Goal: Task Accomplishment & Management: Complete application form

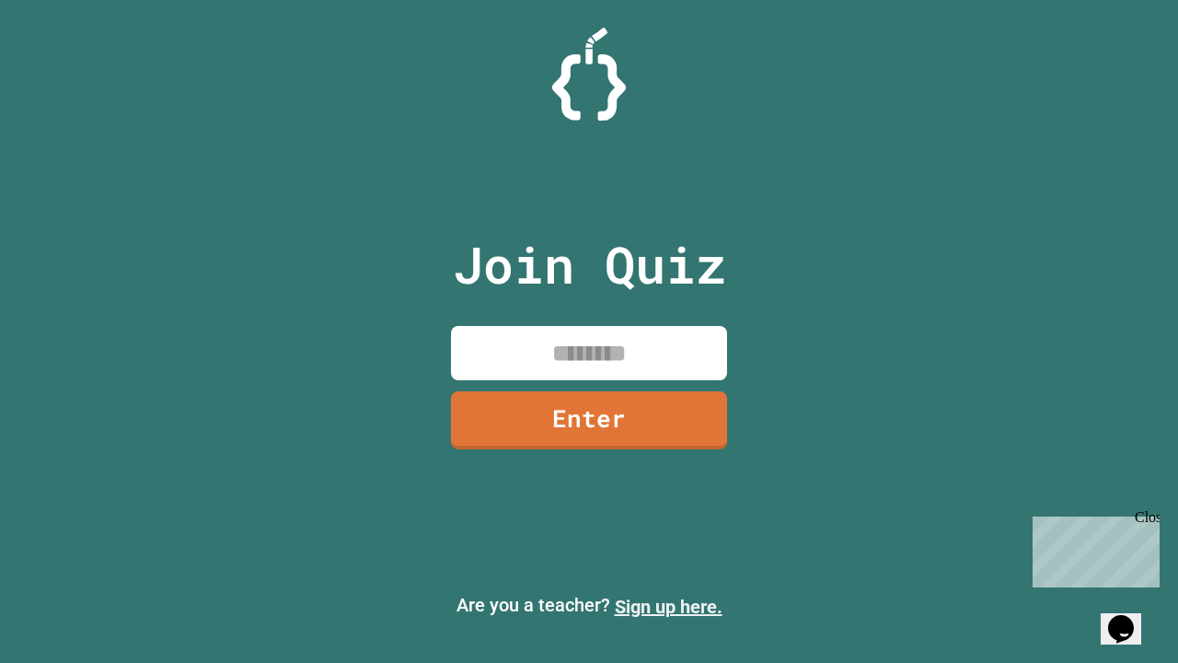
click at [668, 607] on link "Sign up here." at bounding box center [669, 607] width 108 height 22
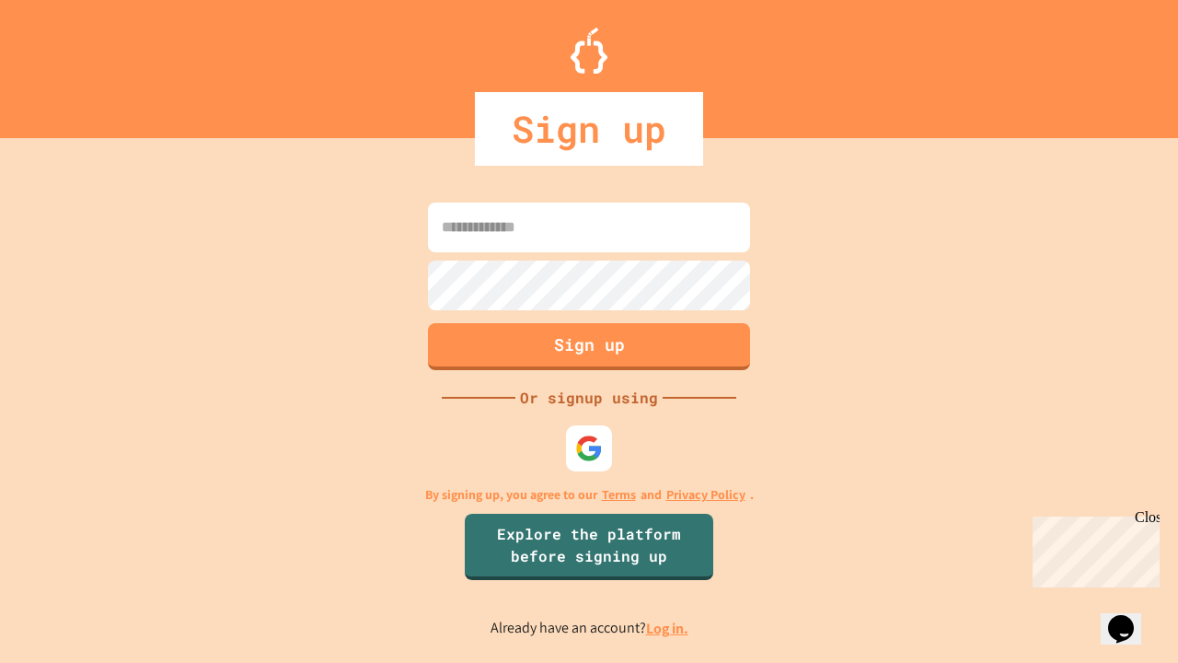
click at [668, 628] on link "Log in." at bounding box center [667, 628] width 42 height 19
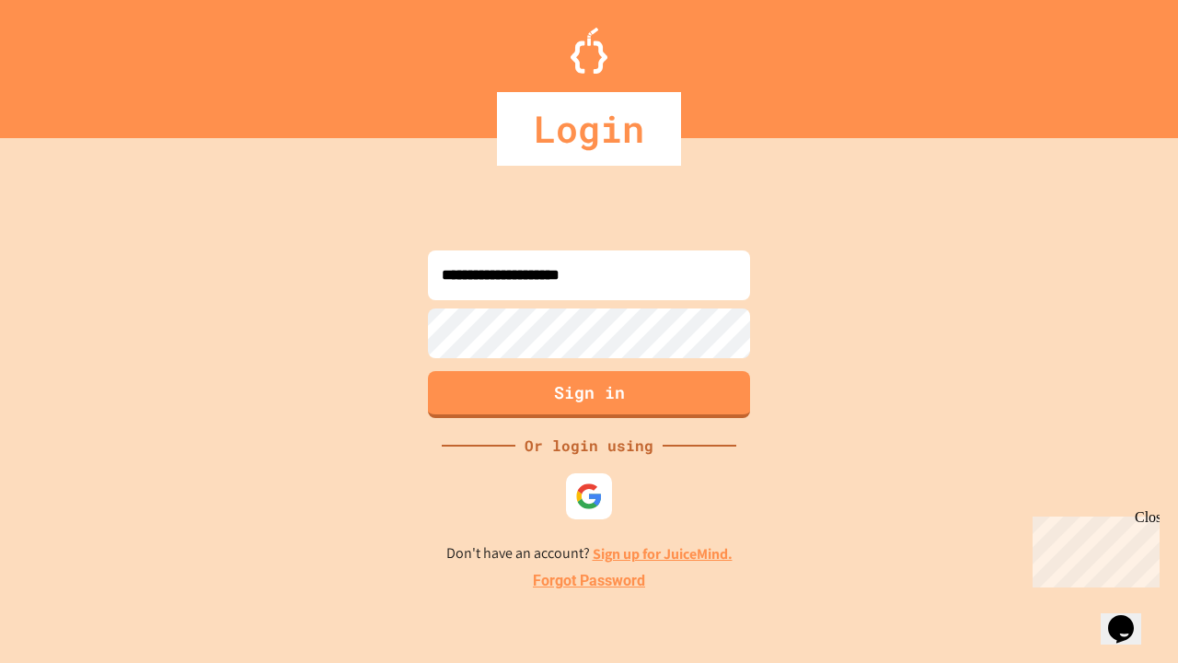
type input "**********"
